Goal: Transaction & Acquisition: Purchase product/service

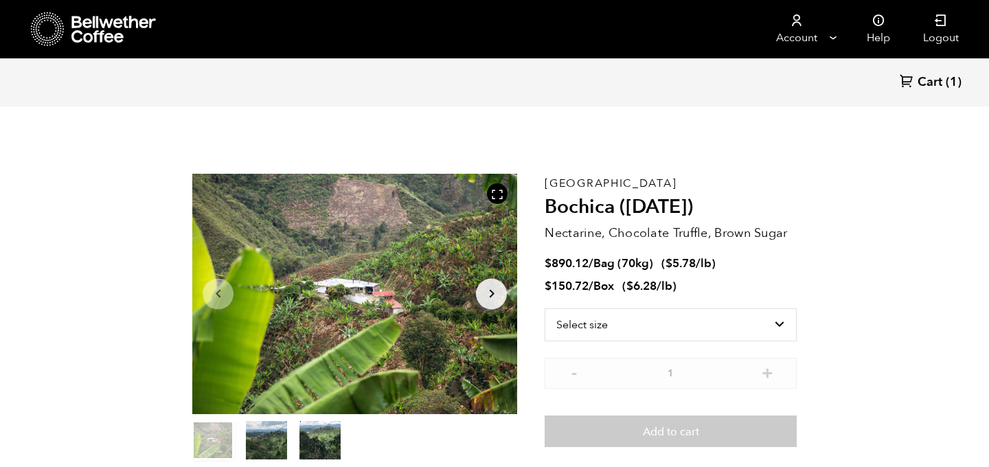
scroll to position [598, 588]
click at [928, 78] on span "Cart" at bounding box center [930, 82] width 25 height 16
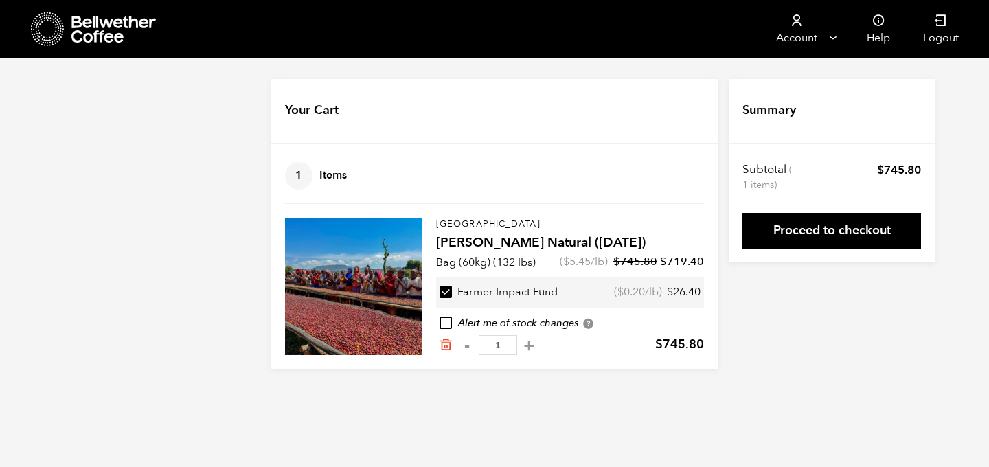
click at [843, 259] on div "Subtotal (1 items) $ 745.80 Shipment Shipping to TX: Shanta Golba Natural (OCT …" at bounding box center [832, 205] width 206 height 114
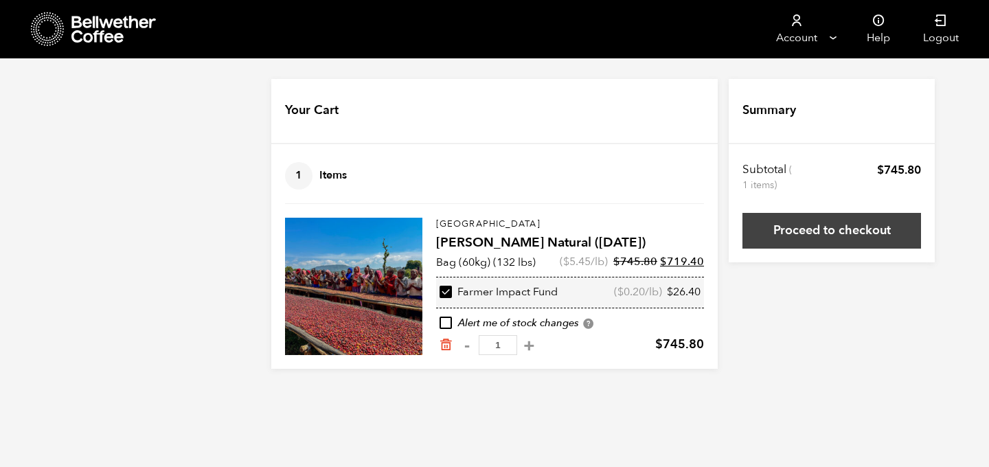
click at [836, 236] on link "Proceed to checkout" at bounding box center [832, 231] width 179 height 36
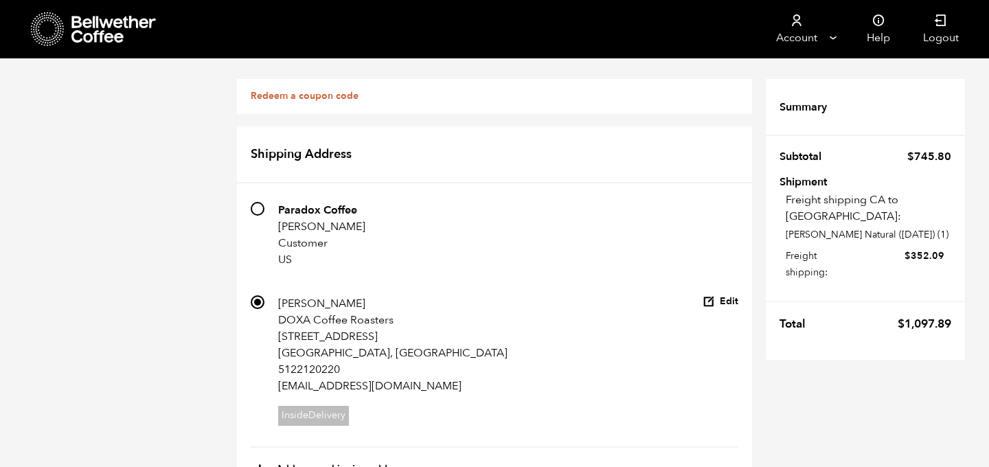
click at [324, 95] on link "Redeem a coupon code" at bounding box center [305, 95] width 108 height 13
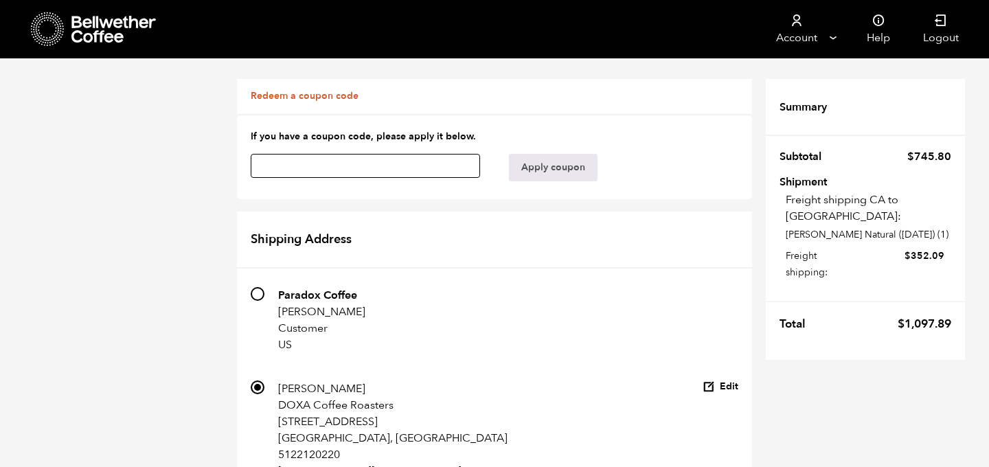
click at [352, 164] on input "text" at bounding box center [365, 166] width 229 height 24
paste input "09zue9v7wtv5tpek"
type input "09zue9v7wtv5tpek"
click at [545, 169] on button "Apply coupon" at bounding box center [553, 167] width 89 height 27
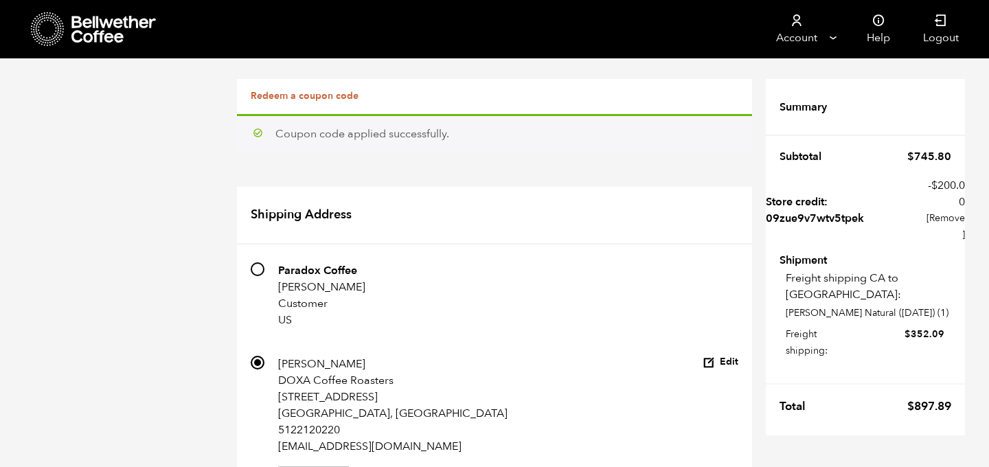
scroll to position [993, 0]
radio input "true"
